Goal: Transaction & Acquisition: Purchase product/service

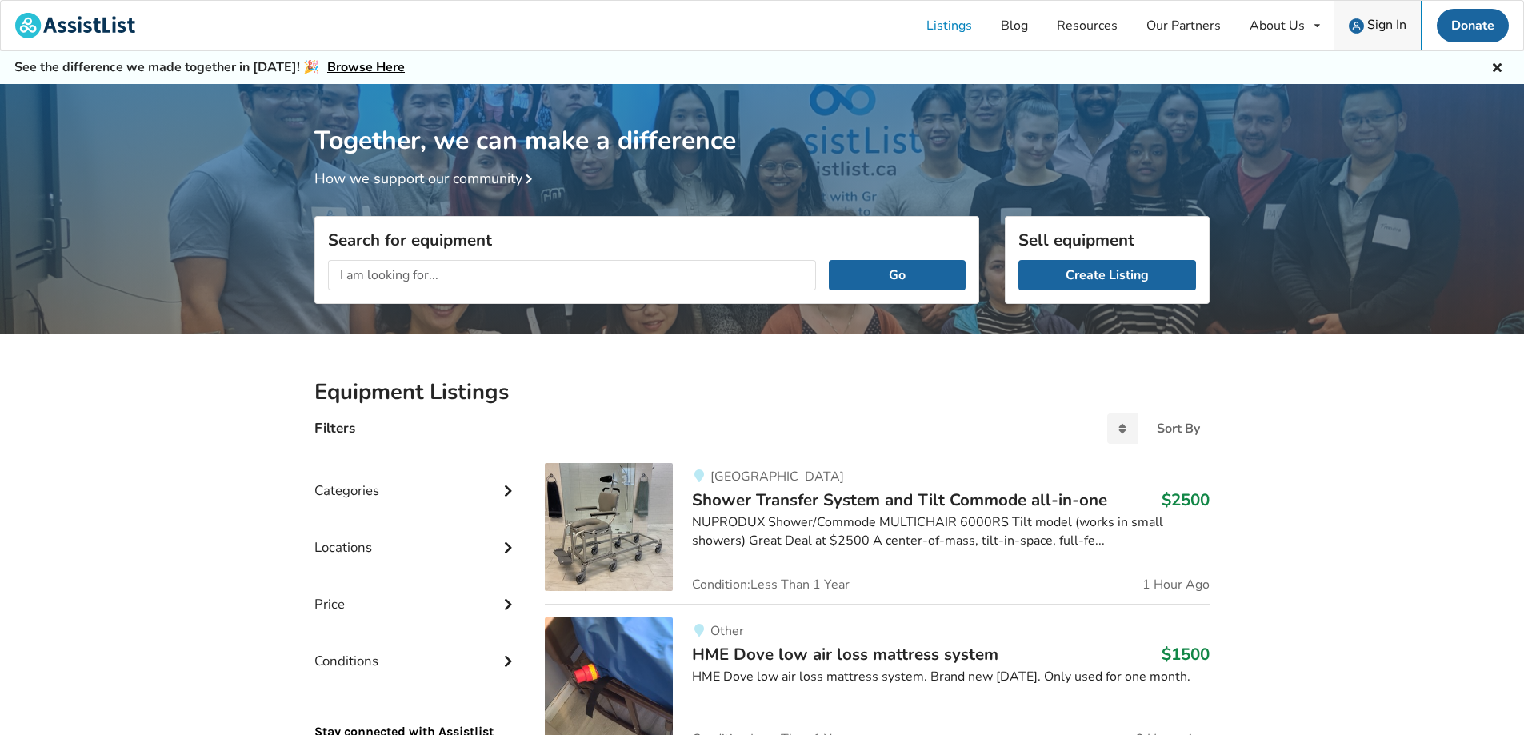
click at [1391, 30] on span "Sign In" at bounding box center [1386, 25] width 39 height 18
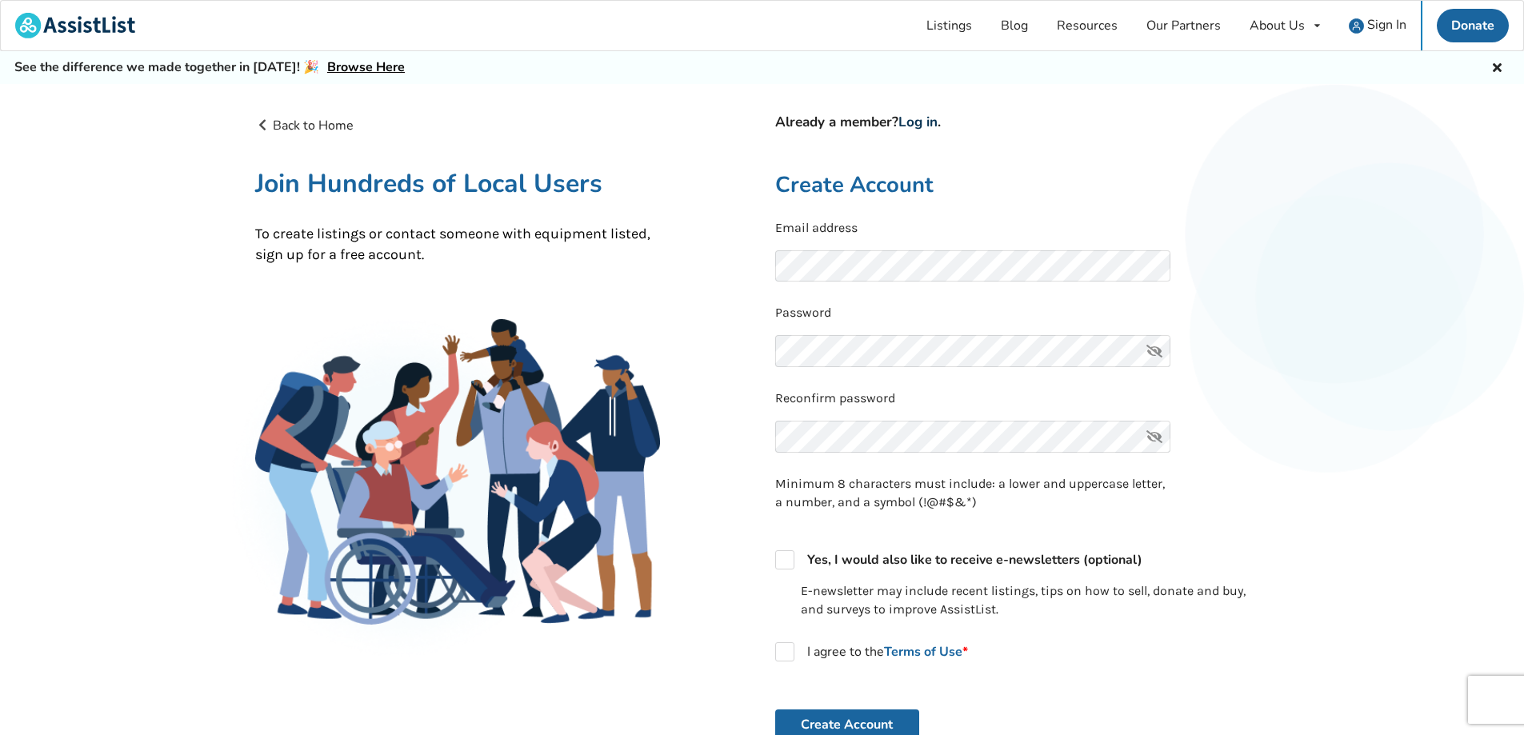
click at [925, 119] on link "Log in" at bounding box center [918, 122] width 39 height 18
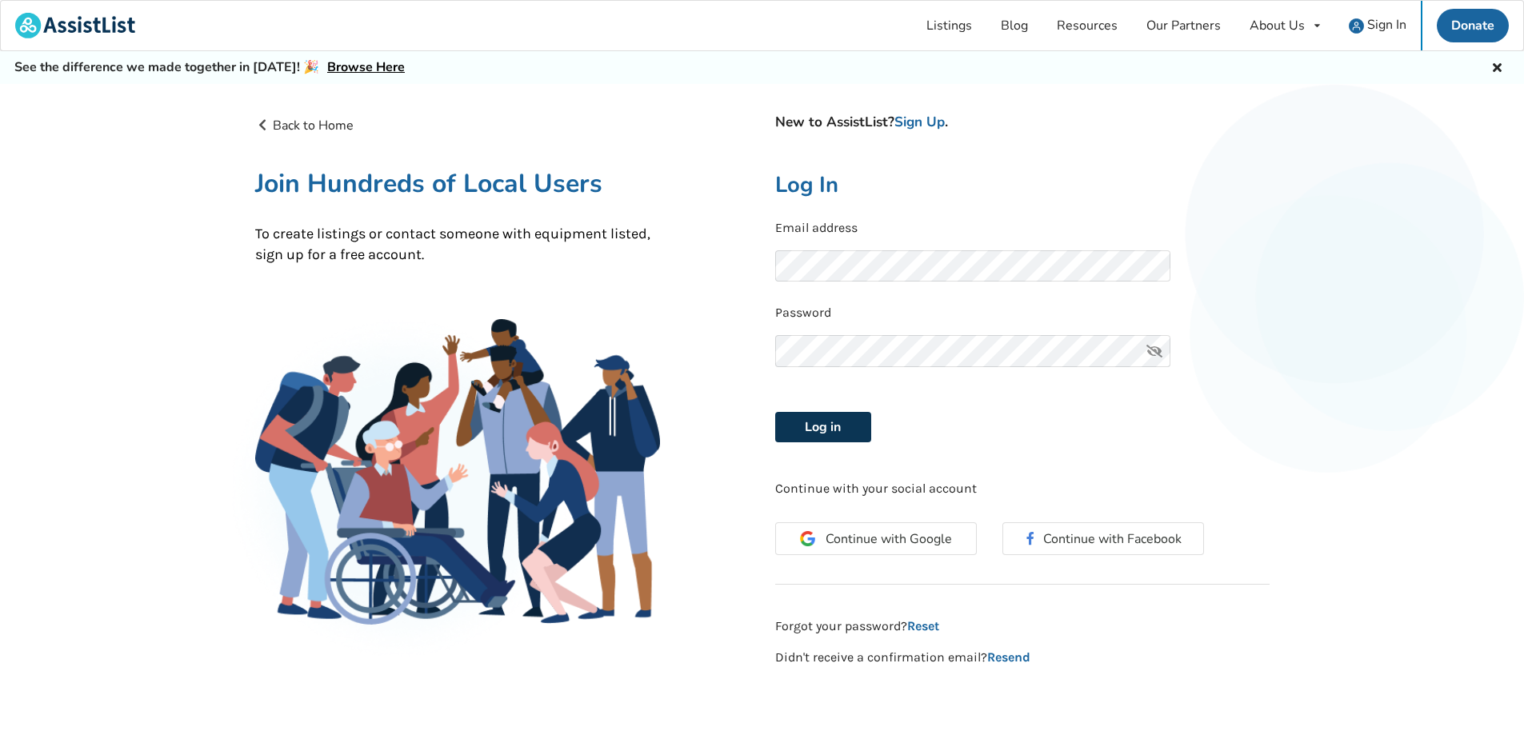
click at [824, 434] on button "Log in" at bounding box center [823, 427] width 96 height 30
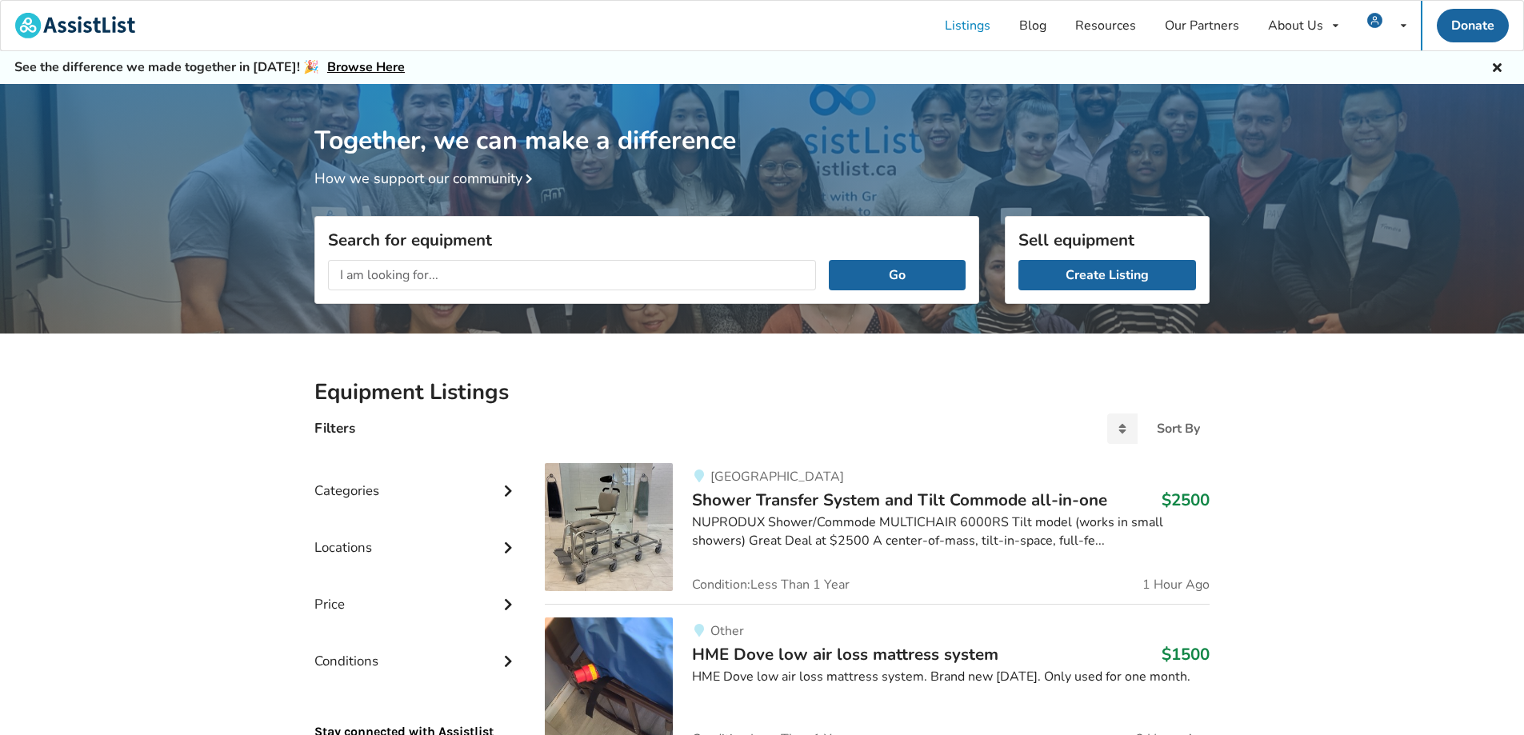
click at [534, 277] on input "text" at bounding box center [572, 275] width 488 height 30
click at [829, 260] on button "Go" at bounding box center [897, 275] width 137 height 30
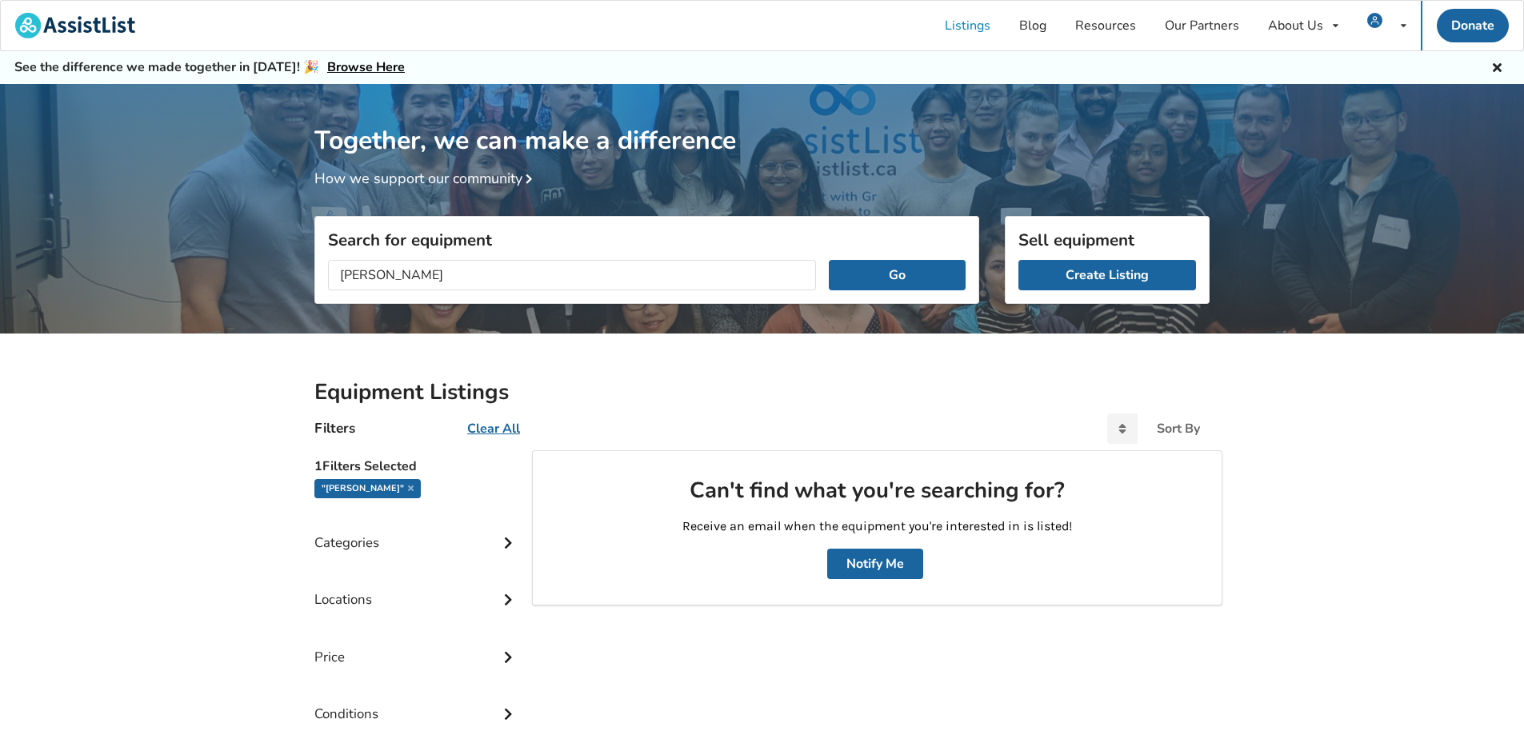
scroll to position [1, 0]
drag, startPoint x: 545, startPoint y: 282, endPoint x: 255, endPoint y: 286, distance: 289.7
click at [255, 286] on div "Together, we can make a difference How we support our community Search for equi…" at bounding box center [762, 489] width 1524 height 811
type input "sit to stand"
click at [829, 260] on button "Go" at bounding box center [897, 275] width 137 height 30
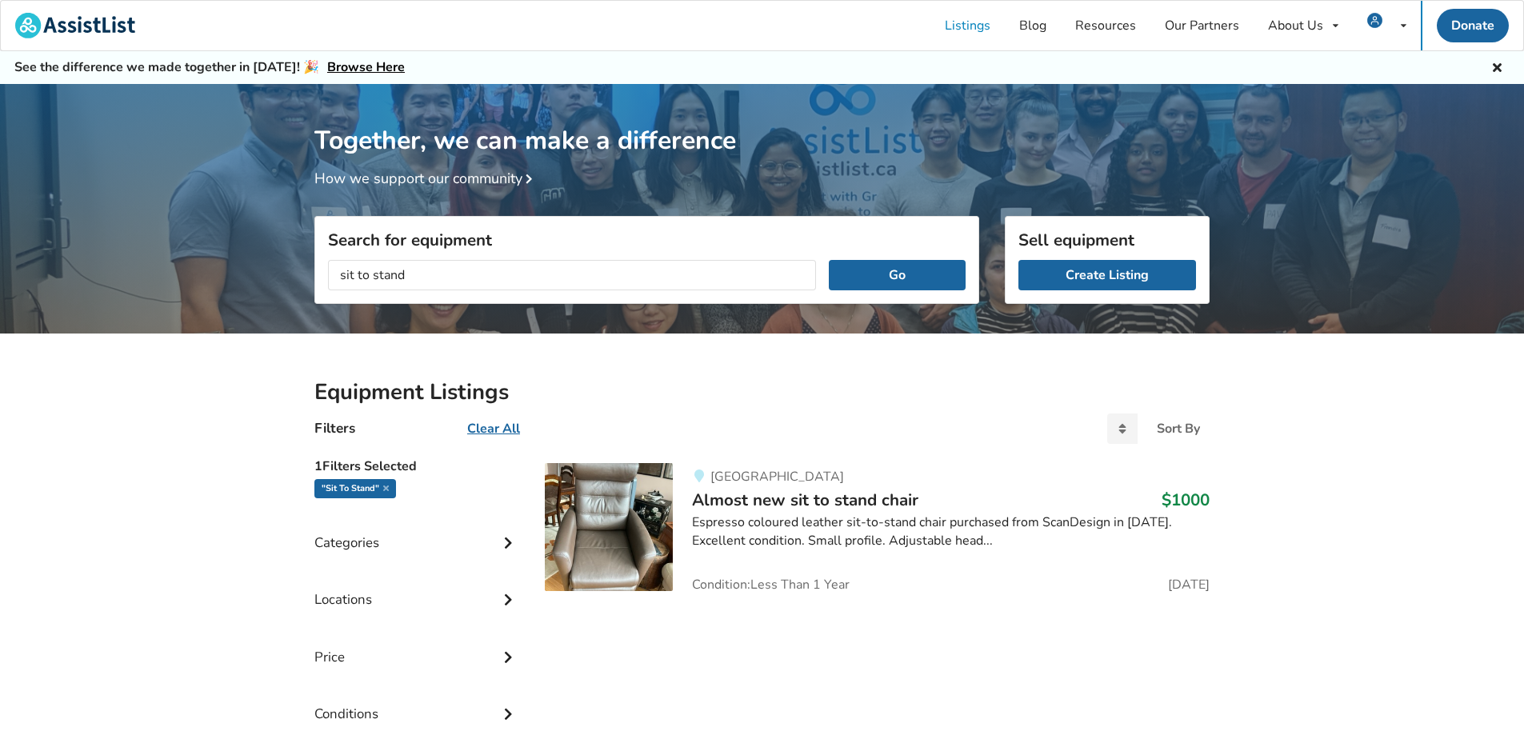
drag, startPoint x: 476, startPoint y: 278, endPoint x: 160, endPoint y: 278, distance: 316.1
click at [160, 278] on div "Together, we can make a difference How we support our community Search for equi…" at bounding box center [762, 489] width 1524 height 811
click at [1147, 367] on div "Equipment Listings Filters Clear All Sort By Most recent Price ascending Price …" at bounding box center [762, 595] width 1524 height 523
